Goal: Transaction & Acquisition: Book appointment/travel/reservation

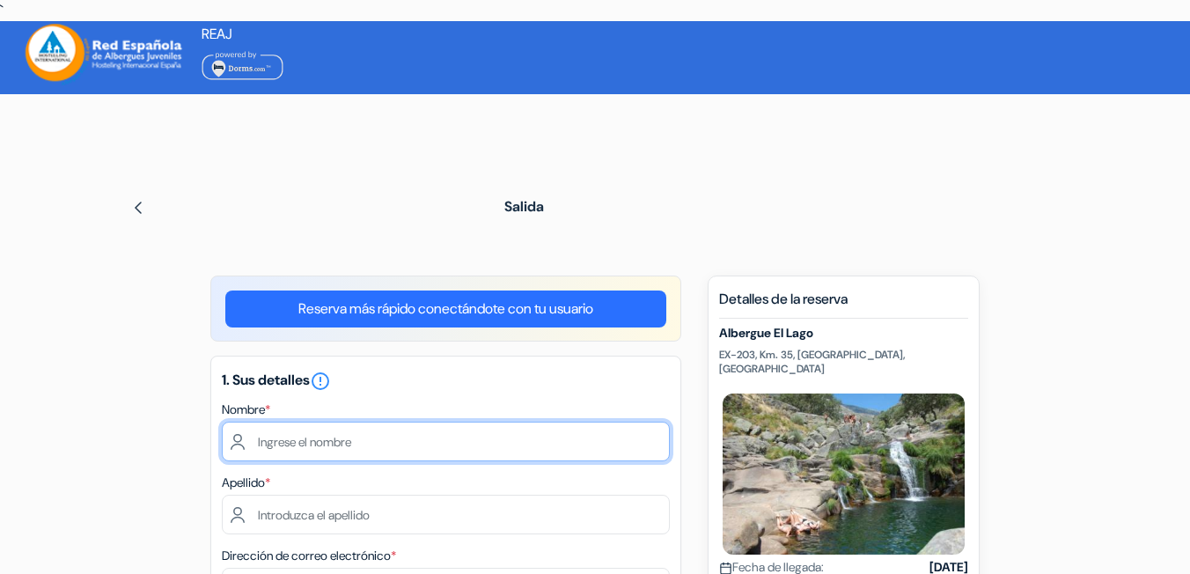
click at [411, 421] on input "text" at bounding box center [446, 441] width 448 height 40
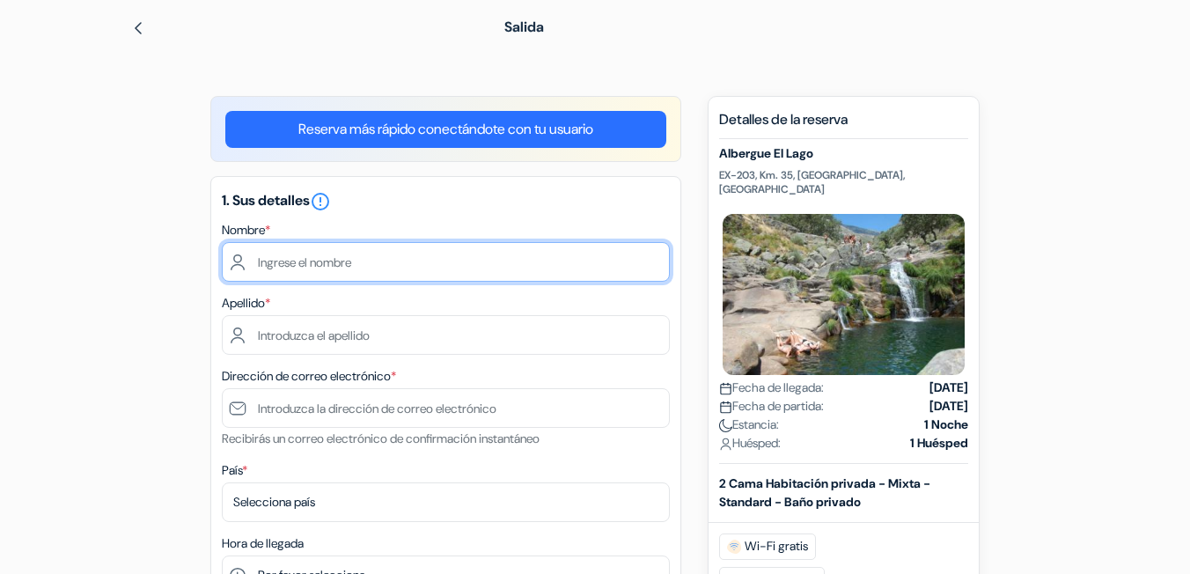
scroll to position [179, 0]
click at [337, 265] on input "text" at bounding box center [446, 262] width 448 height 40
type input "'"
type input "@"
type input "[PERSON_NAME]"
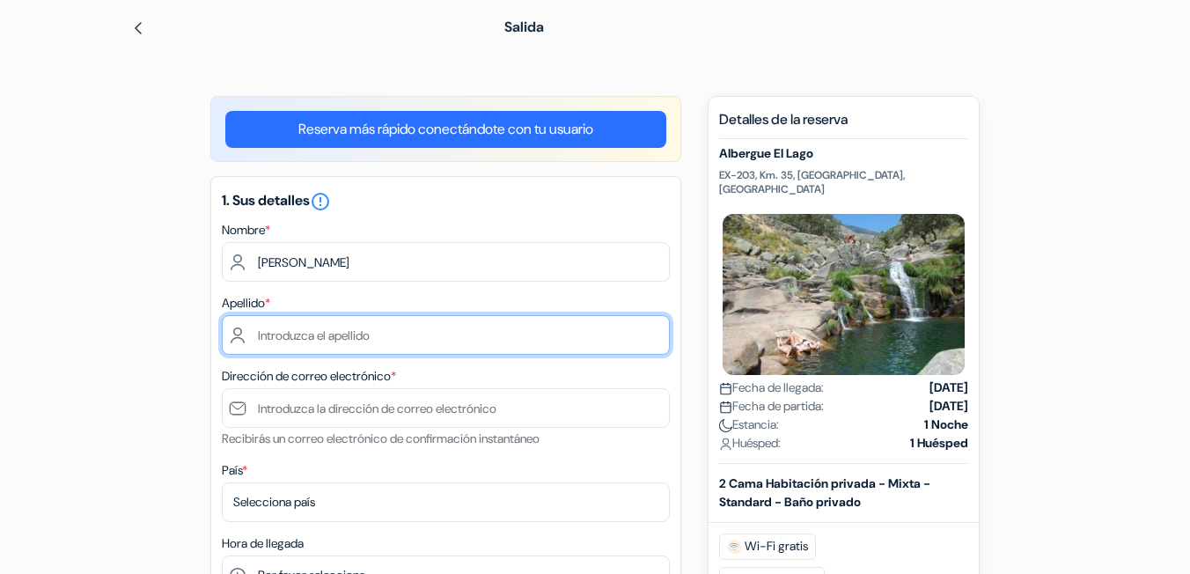
click at [351, 332] on input "text" at bounding box center [446, 335] width 448 height 40
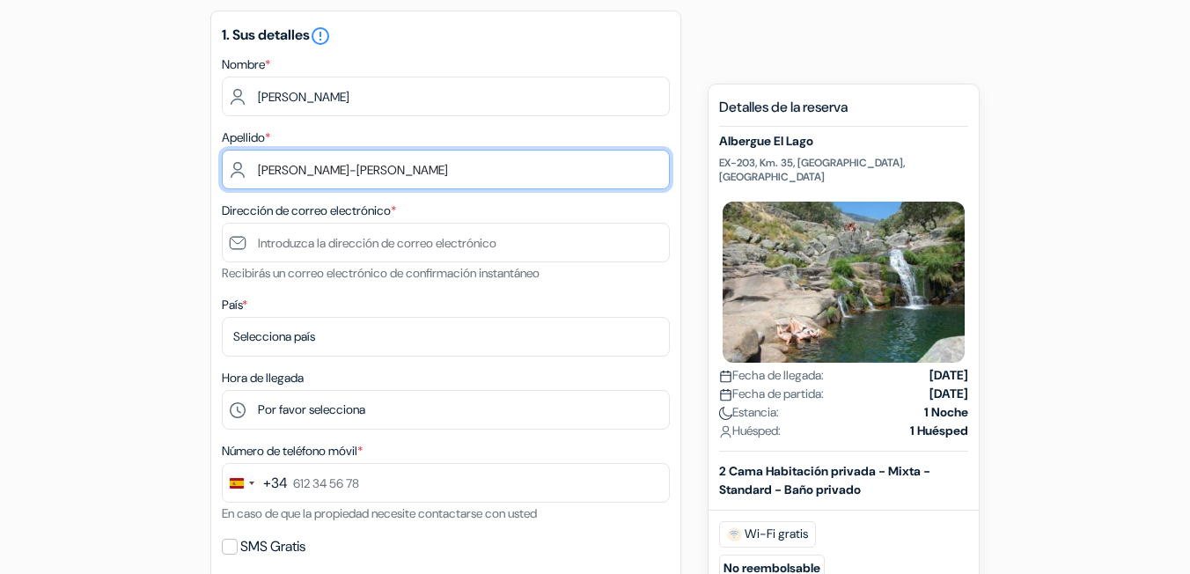
scroll to position [359, 0]
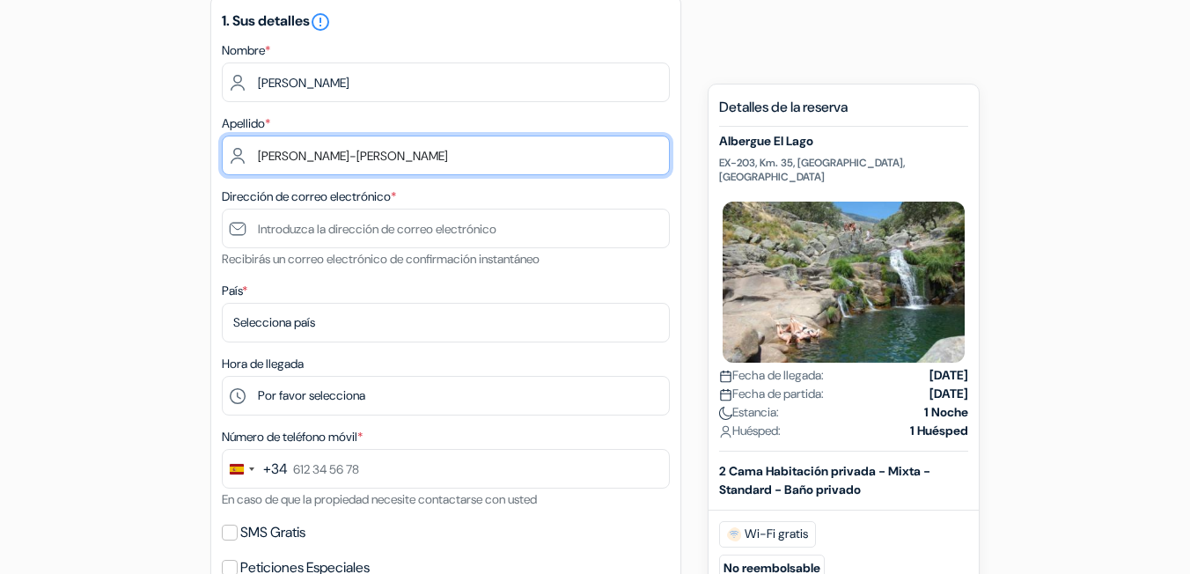
type input "[PERSON_NAME]-[PERSON_NAME]"
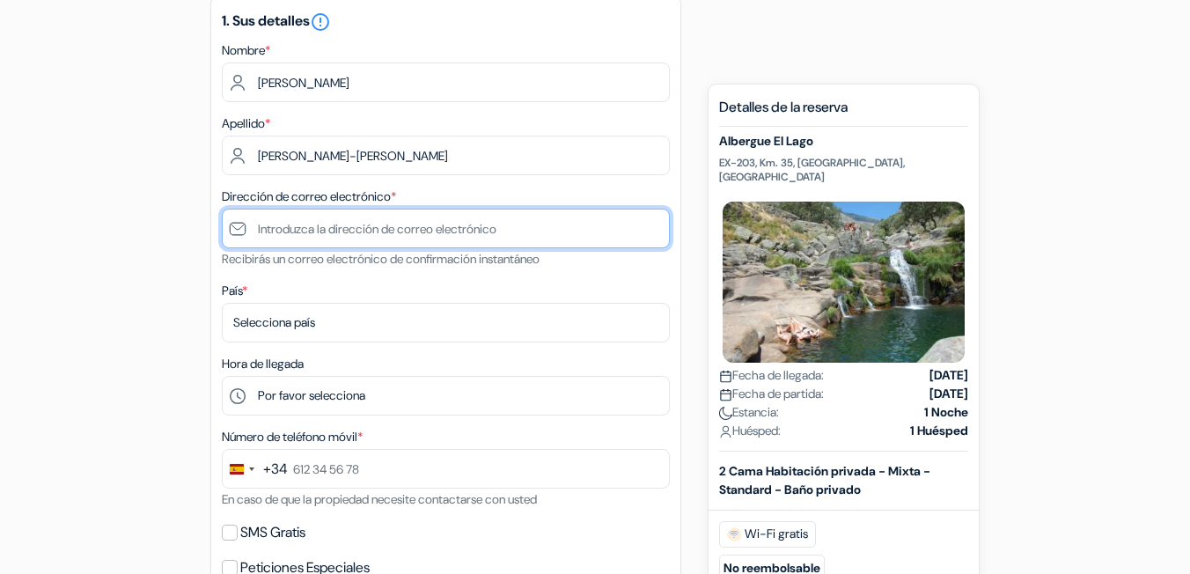
click at [354, 225] on input "text" at bounding box center [446, 229] width 448 height 40
type input "[PERSON_NAME][EMAIL_ADDRESS]es"
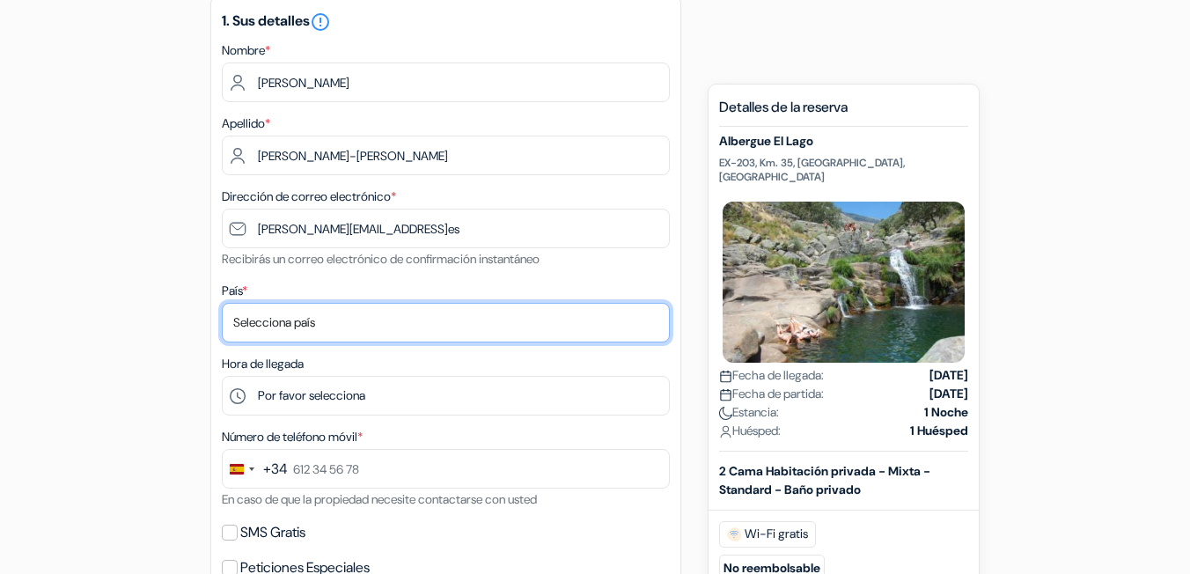
select select "62"
click option "[GEOGRAPHIC_DATA]" at bounding box center [0, 0] width 0 height 0
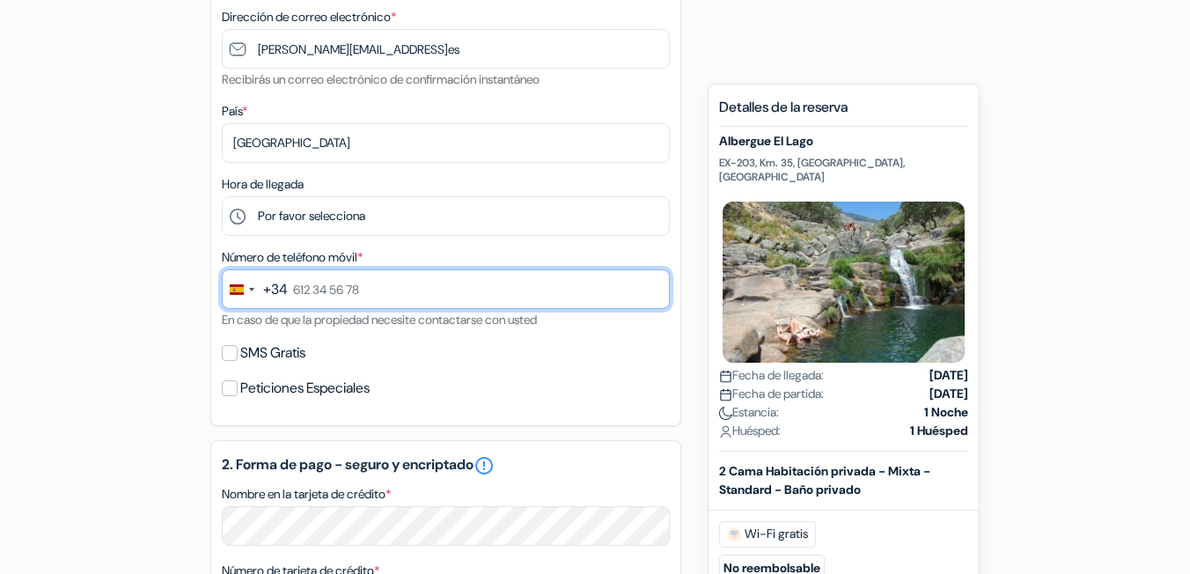
click at [351, 286] on input "text" at bounding box center [446, 289] width 448 height 40
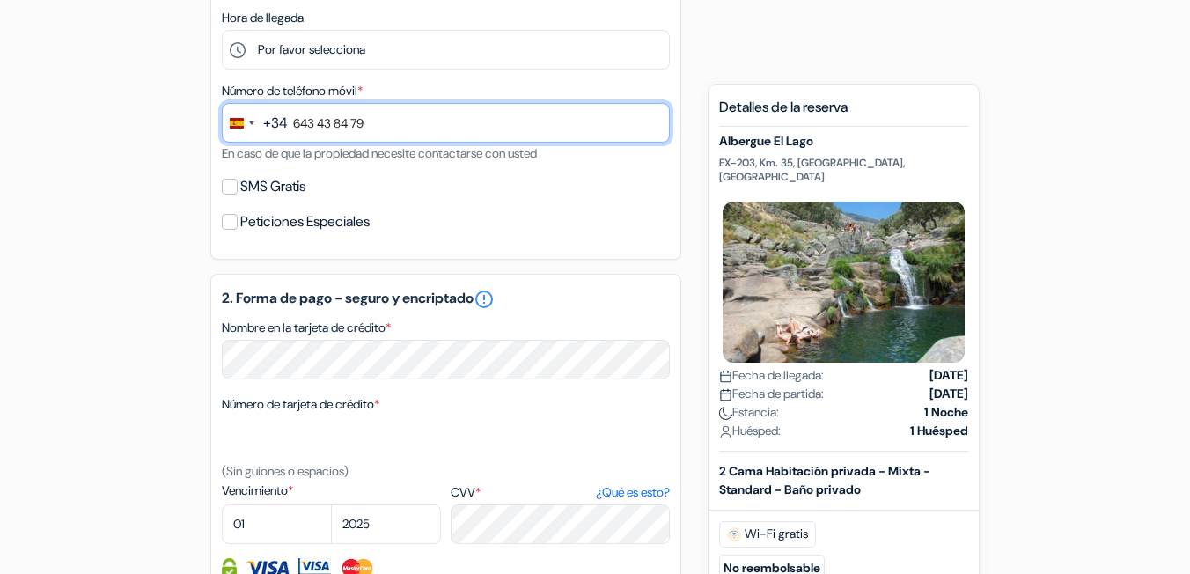
scroll to position [718, 0]
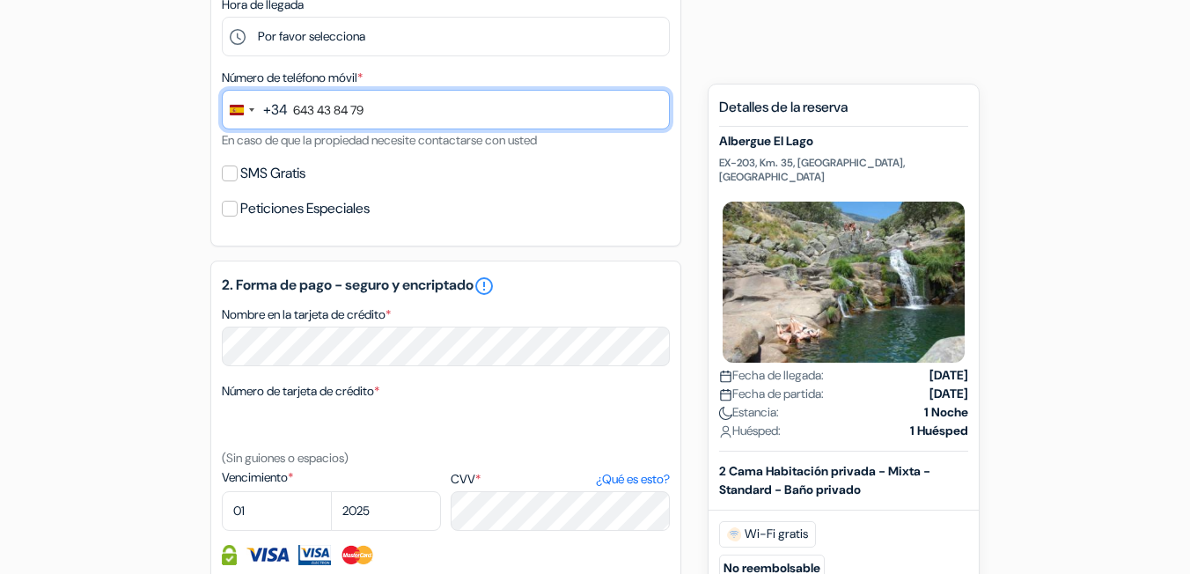
type input "643 43 84 79"
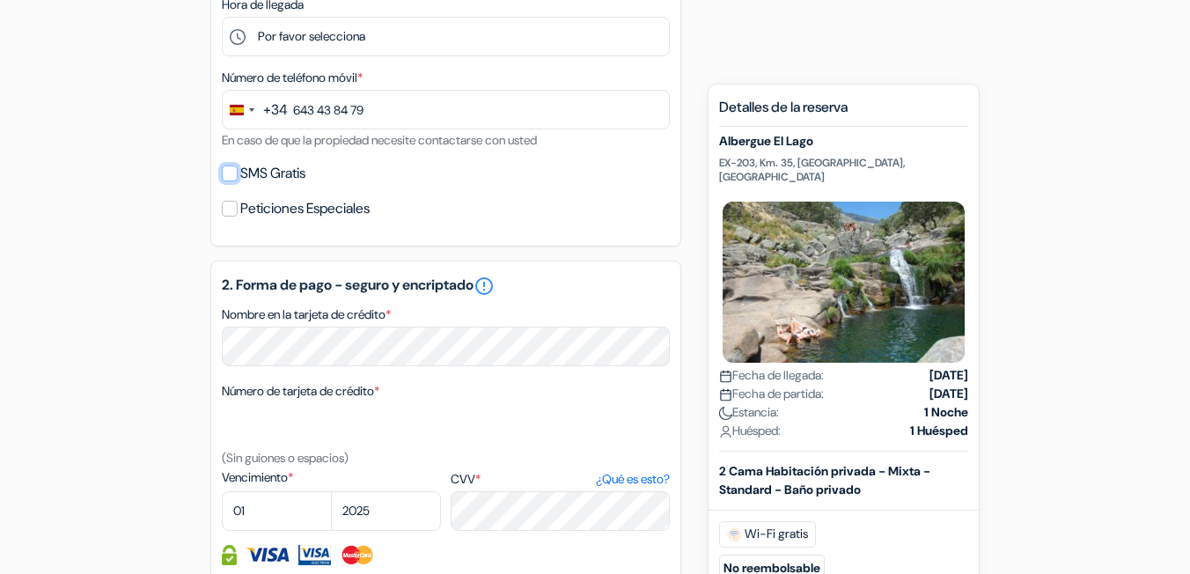
click at [225, 170] on input "SMS Gratis" at bounding box center [230, 173] width 16 height 16
checkbox input "true"
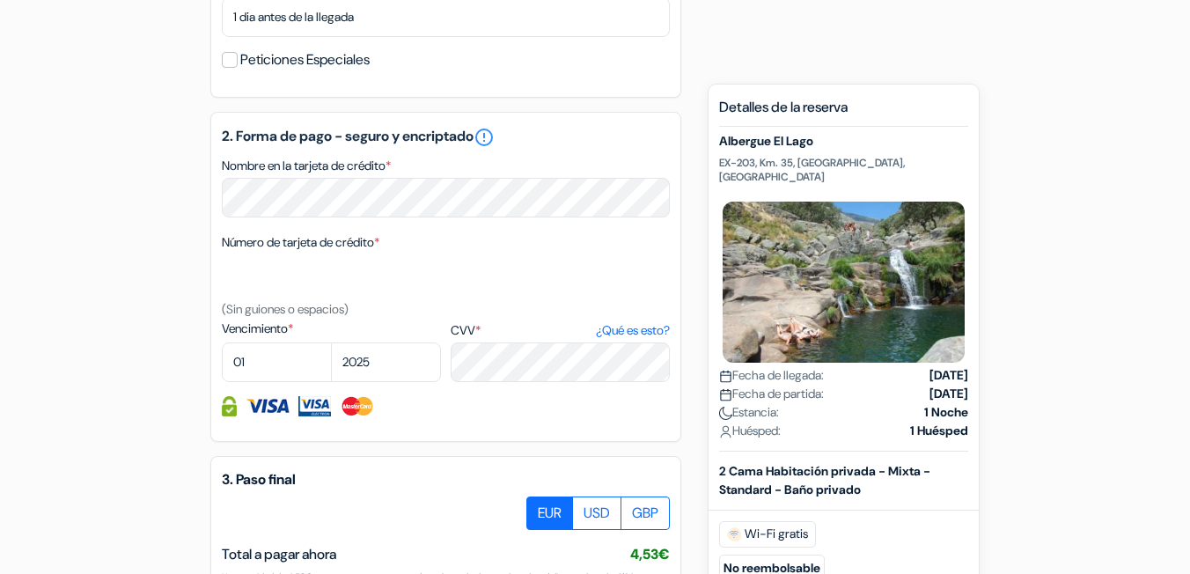
scroll to position [987, 0]
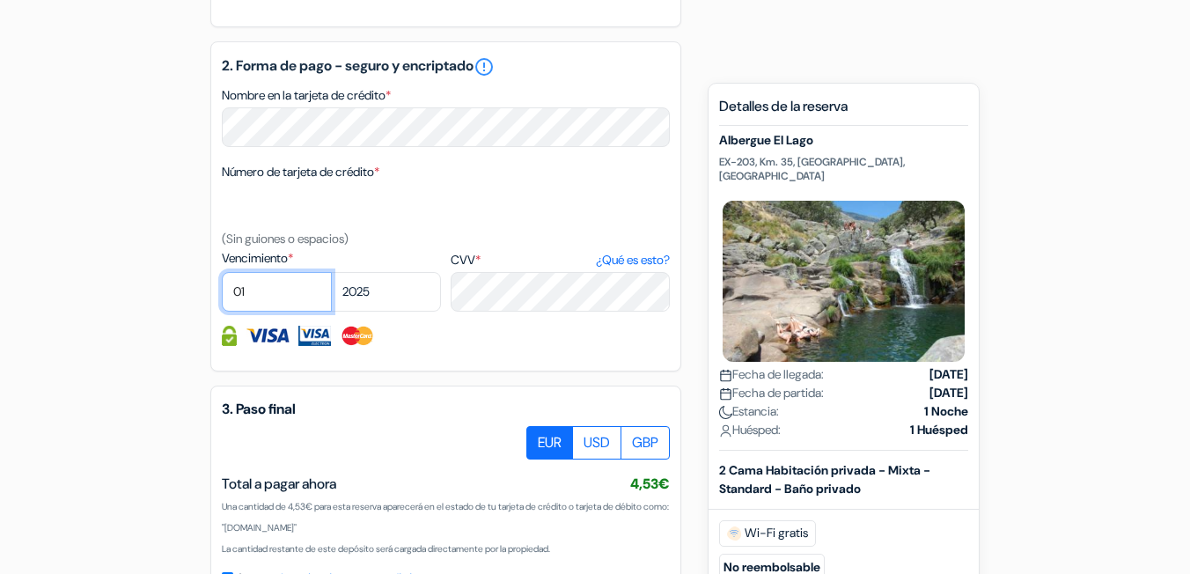
click at [222, 272] on select "01 02 03 04 05 06 07 08 09 10 11 12" at bounding box center [277, 292] width 110 height 40
select select "03"
click option "03" at bounding box center [0, 0] width 0 height 0
select select "2028"
click option "2028" at bounding box center [0, 0] width 0 height 0
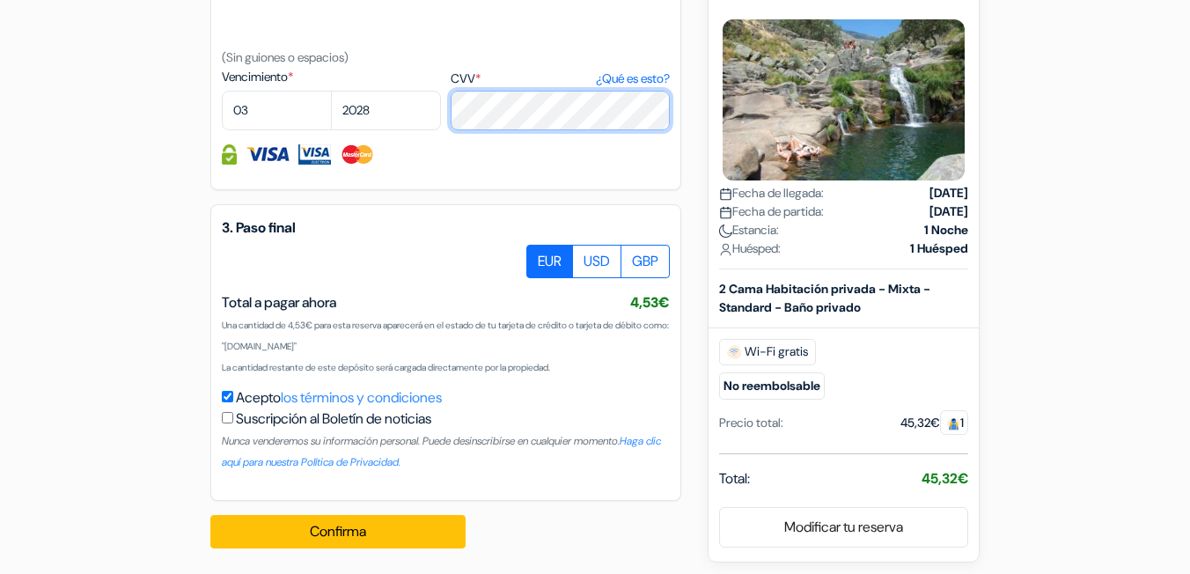
scroll to position [1175, 0]
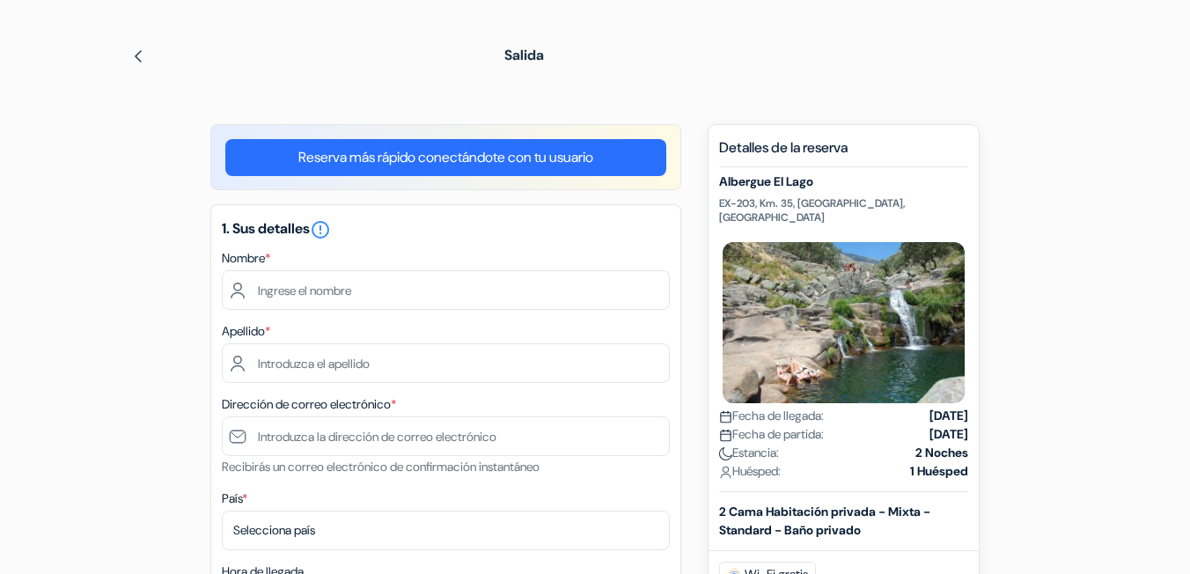
scroll to position [269, 0]
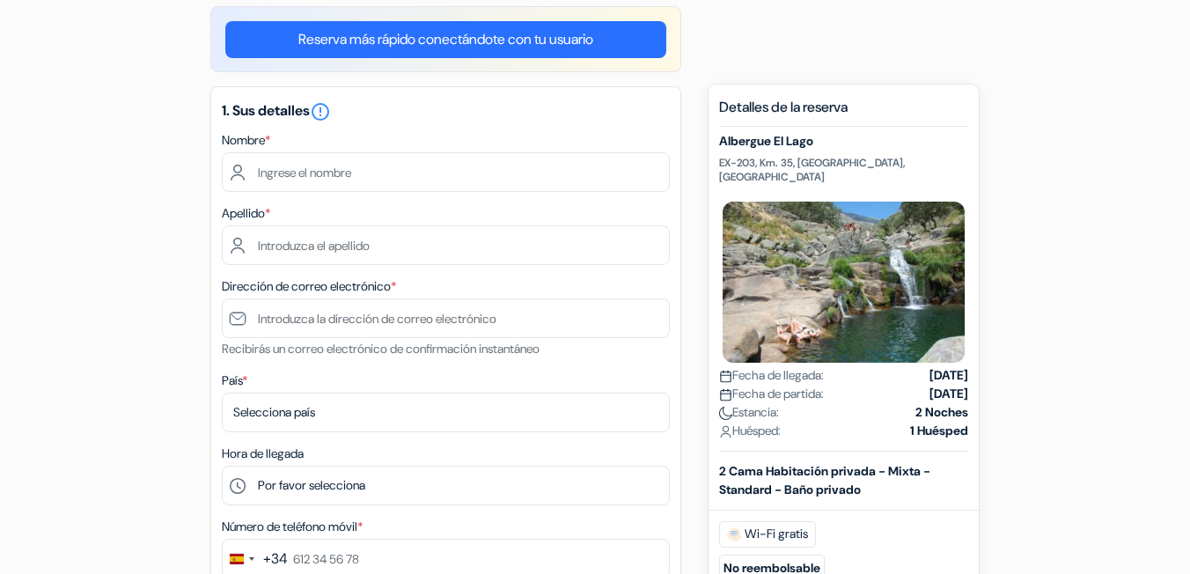
click at [446, 218] on div "Apellido *" at bounding box center [446, 233] width 448 height 62
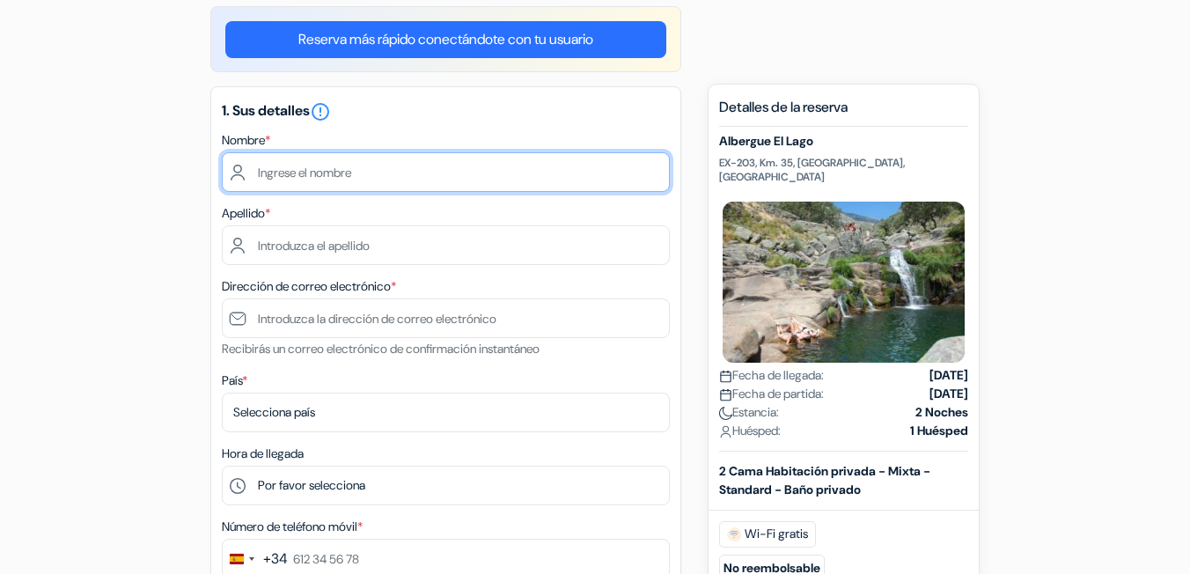
click at [412, 174] on input "text" at bounding box center [446, 172] width 448 height 40
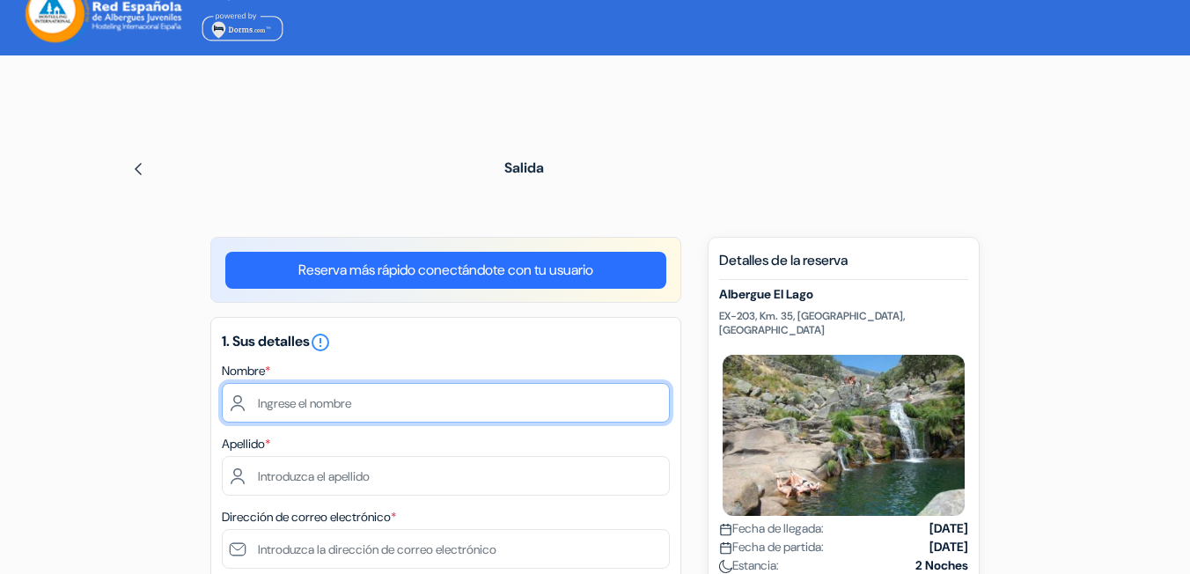
scroll to position [0, 0]
